Goal: Check status: Check status

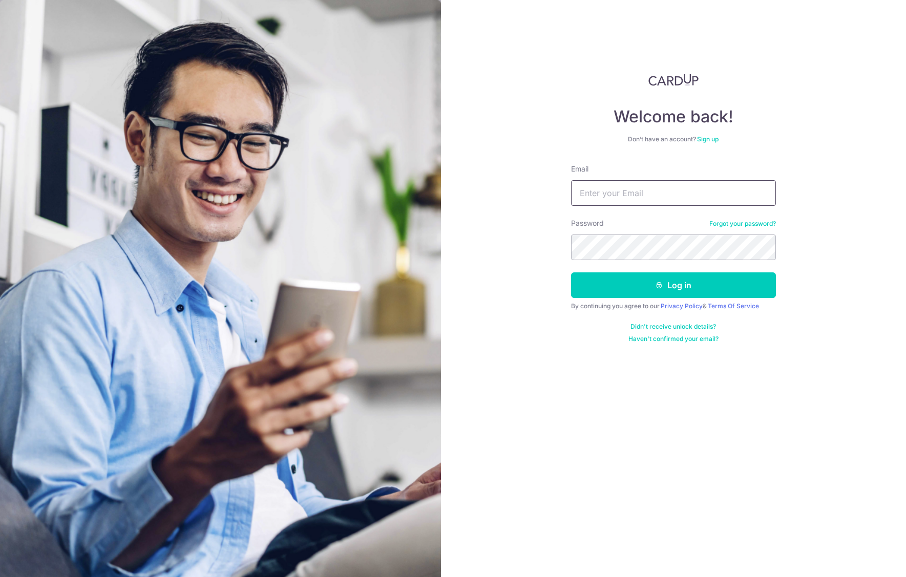
type input "[EMAIL_ADDRESS][DOMAIN_NAME]"
click at [685, 289] on button "Log in" at bounding box center [673, 286] width 205 height 26
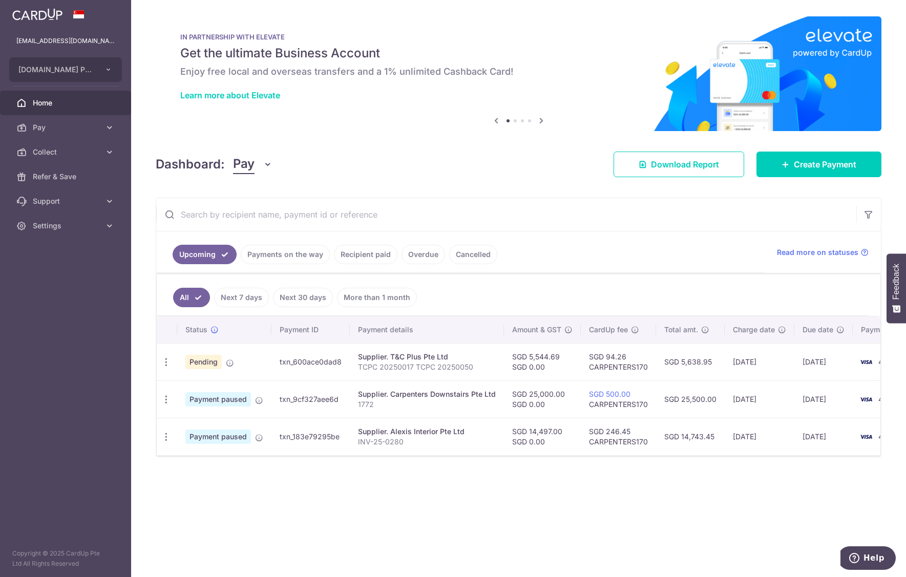
click at [462, 252] on link "Cancelled" at bounding box center [473, 254] width 48 height 19
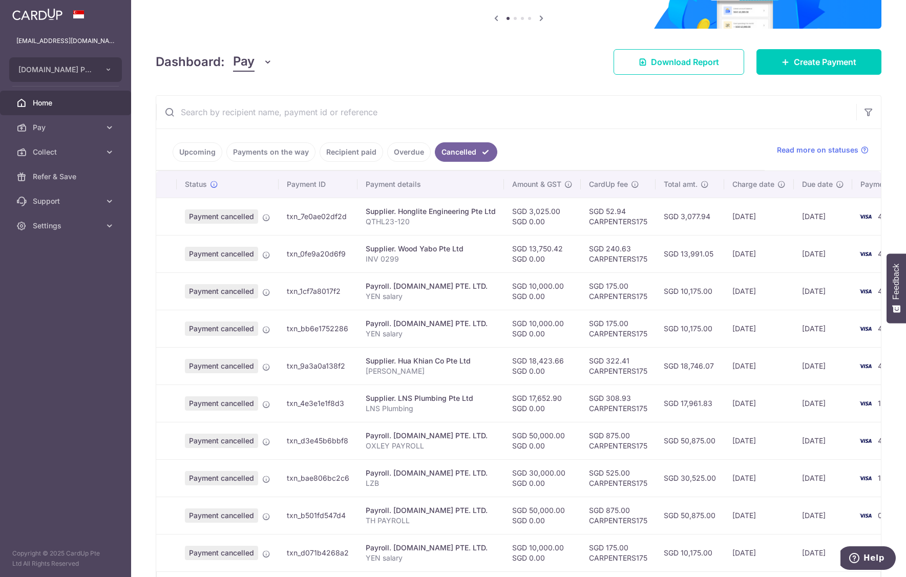
scroll to position [154, 0]
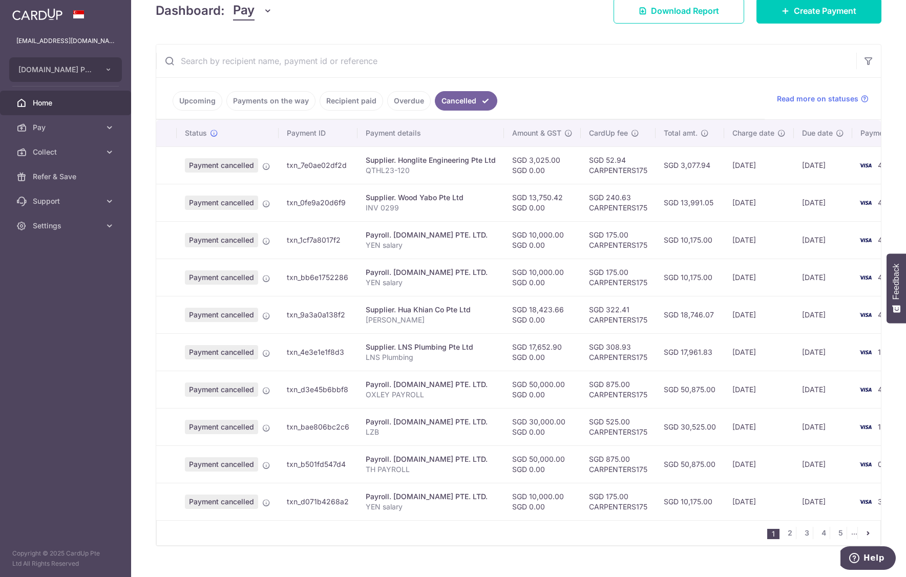
click at [864, 537] on icon "pager" at bounding box center [868, 533] width 8 height 8
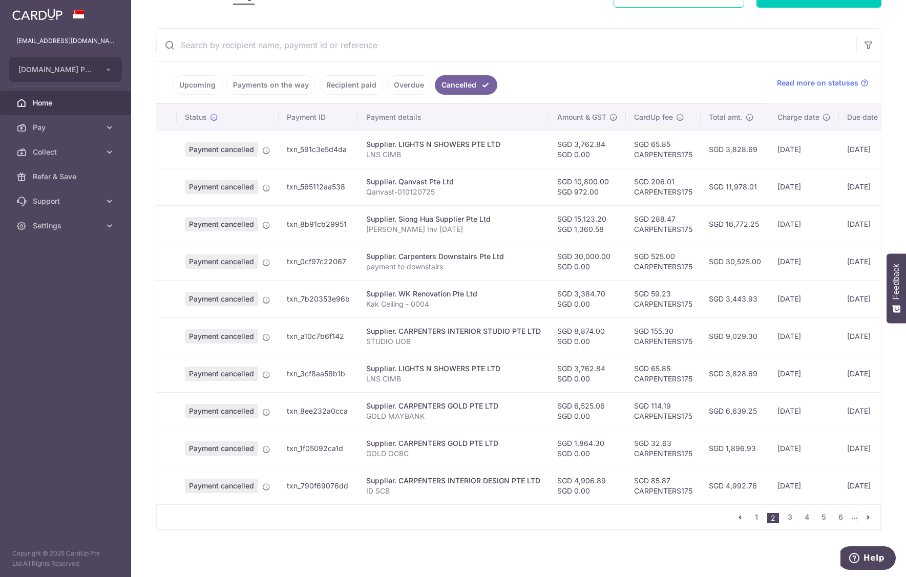
scroll to position [176, 0]
click at [851, 518] on li "..." at bounding box center [854, 516] width 7 height 12
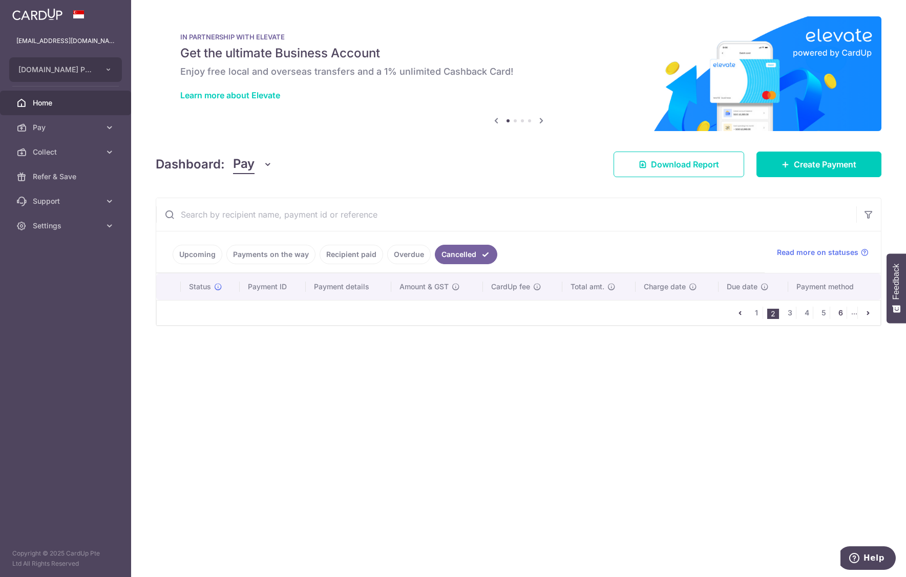
click at [843, 312] on link "6" at bounding box center [840, 313] width 12 height 12
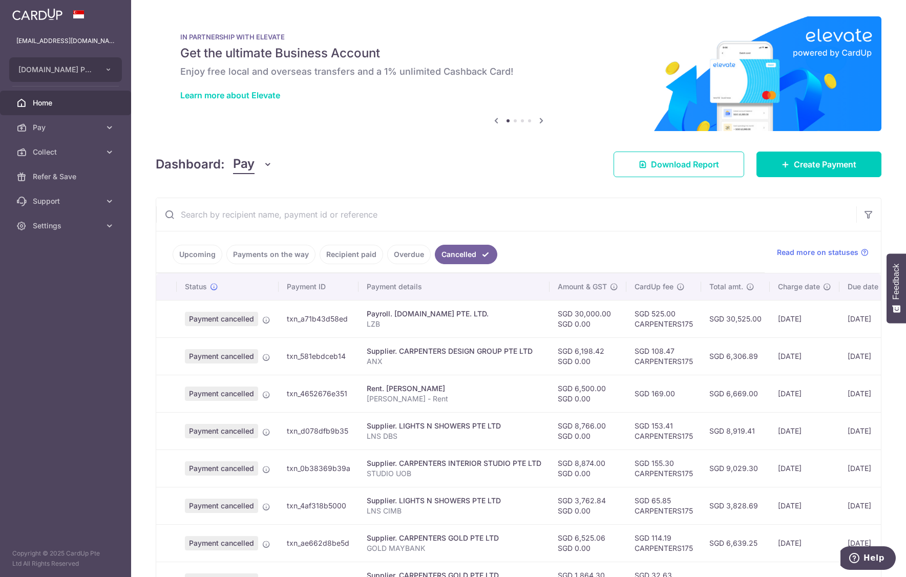
click at [329, 219] on input "text" at bounding box center [506, 214] width 700 height 33
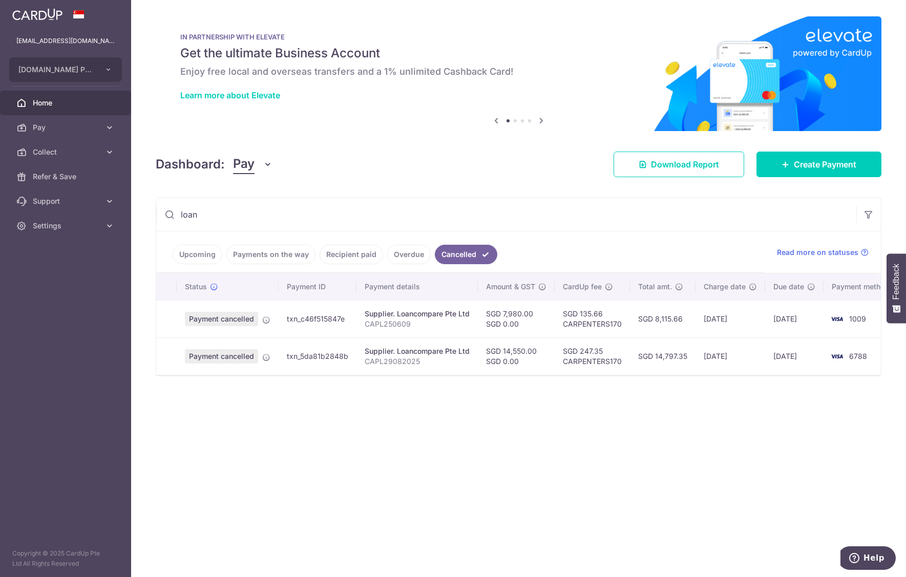
scroll to position [0, 15]
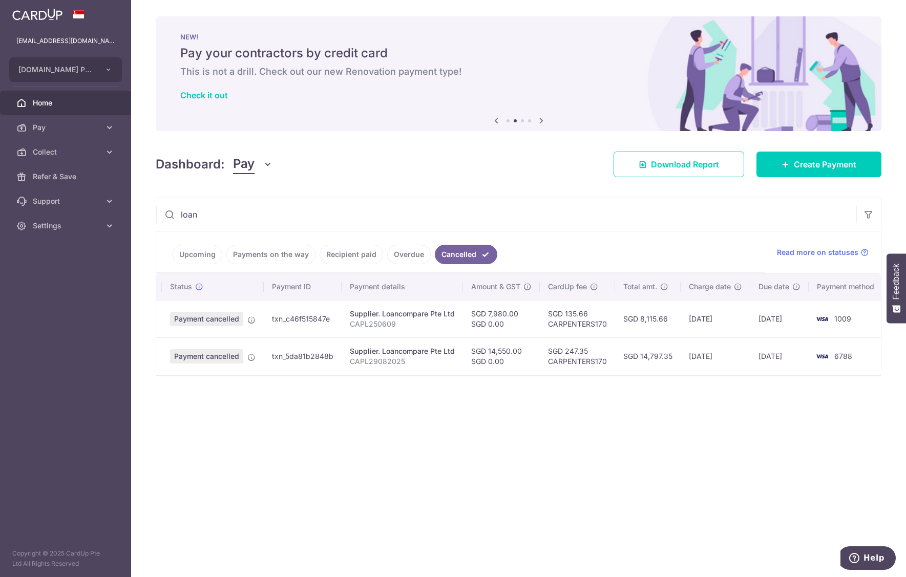
type input "loan"
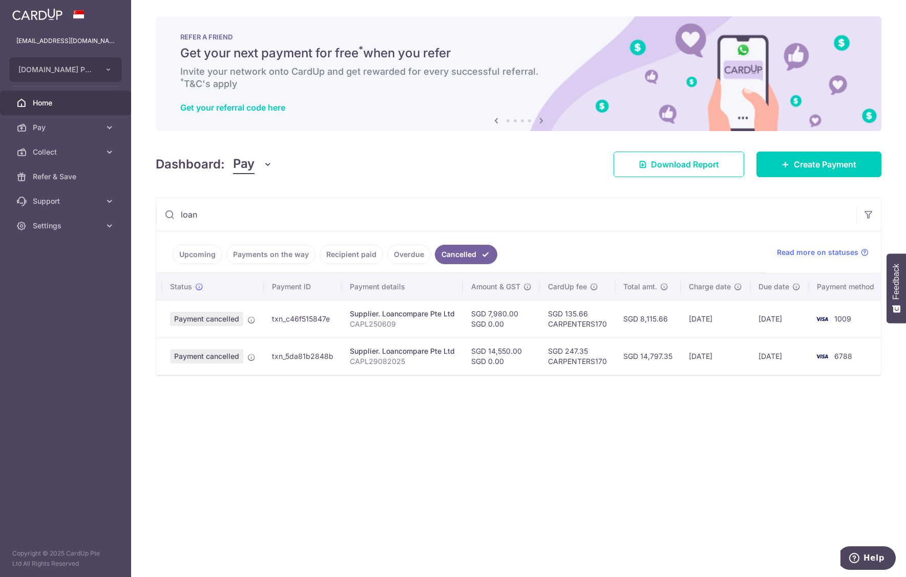
click at [349, 166] on div "Dashboard: Pay Pay Collect Download Report Download Report Create Payment" at bounding box center [519, 163] width 726 height 30
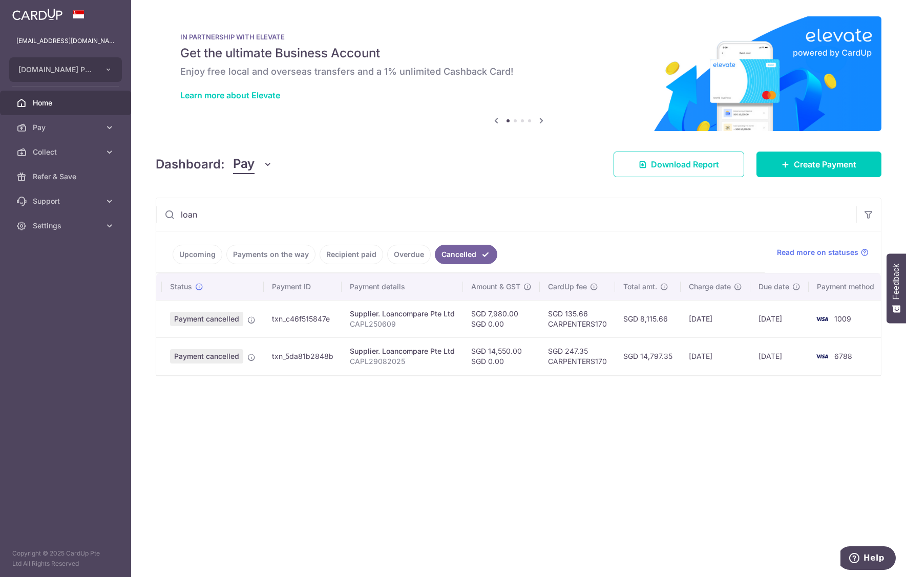
click at [55, 109] on link "Home" at bounding box center [65, 103] width 131 height 25
